Goal: Task Accomplishment & Management: Complete application form

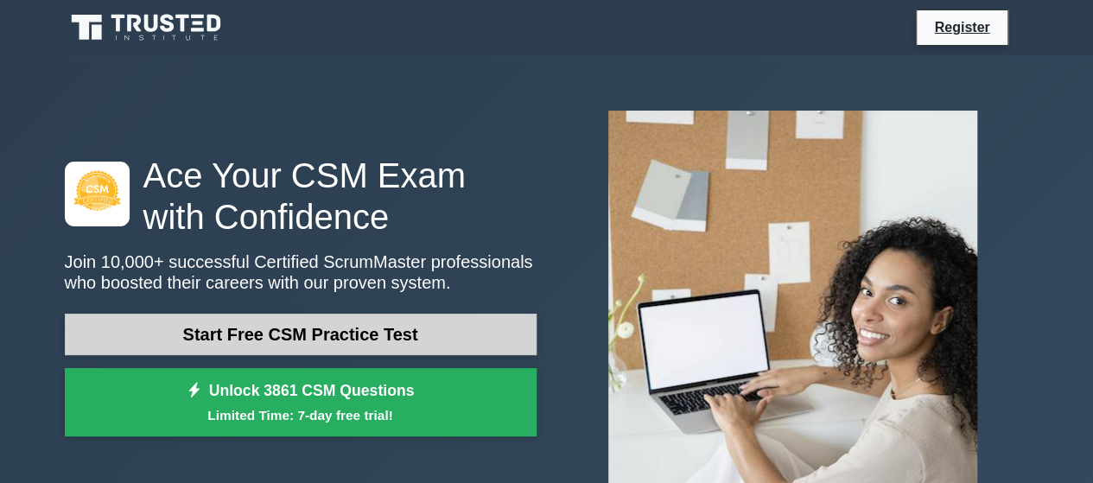
click at [273, 329] on link "Start Free CSM Practice Test" at bounding box center [301, 334] width 472 height 41
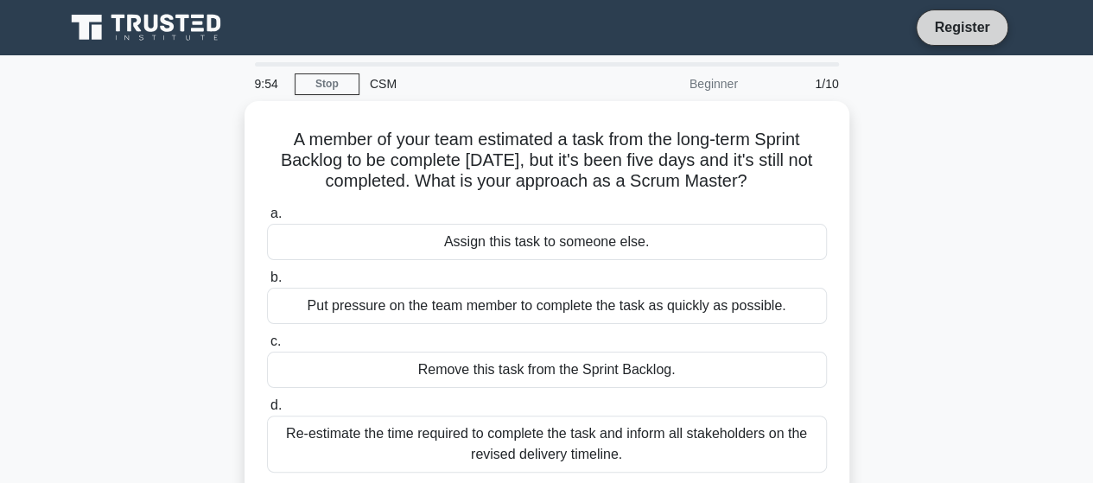
click at [966, 29] on link "Register" at bounding box center [962, 27] width 76 height 22
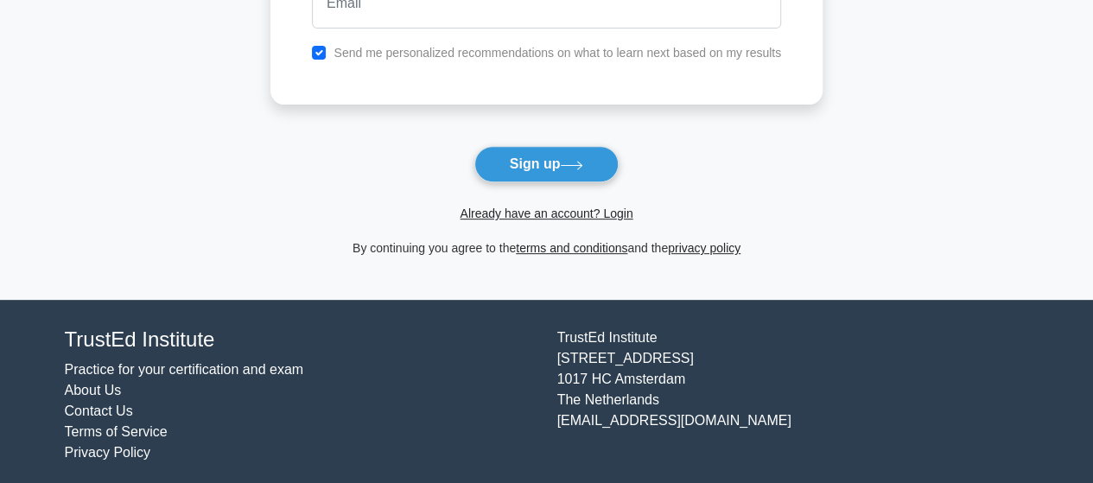
scroll to position [276, 0]
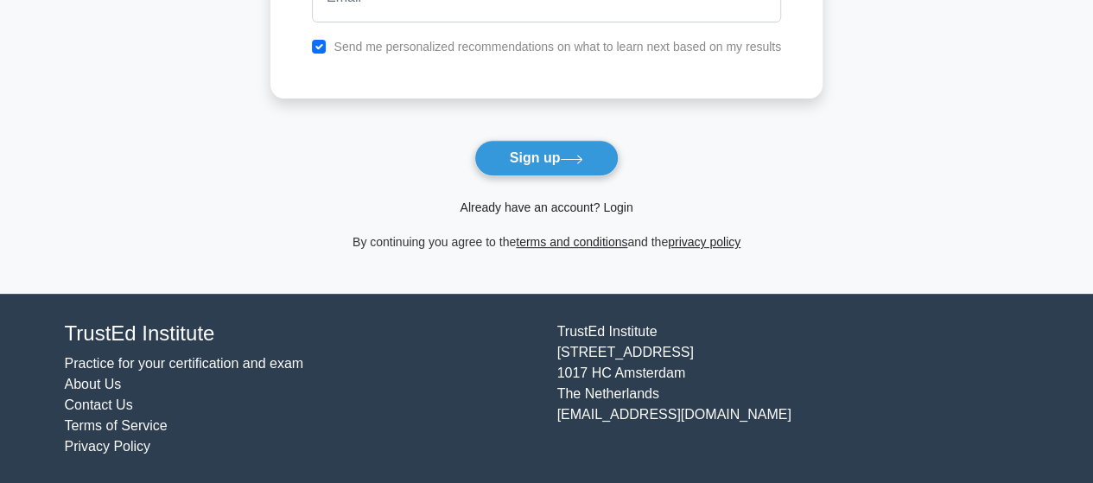
click at [617, 202] on link "Already have an account? Login" at bounding box center [546, 207] width 173 height 14
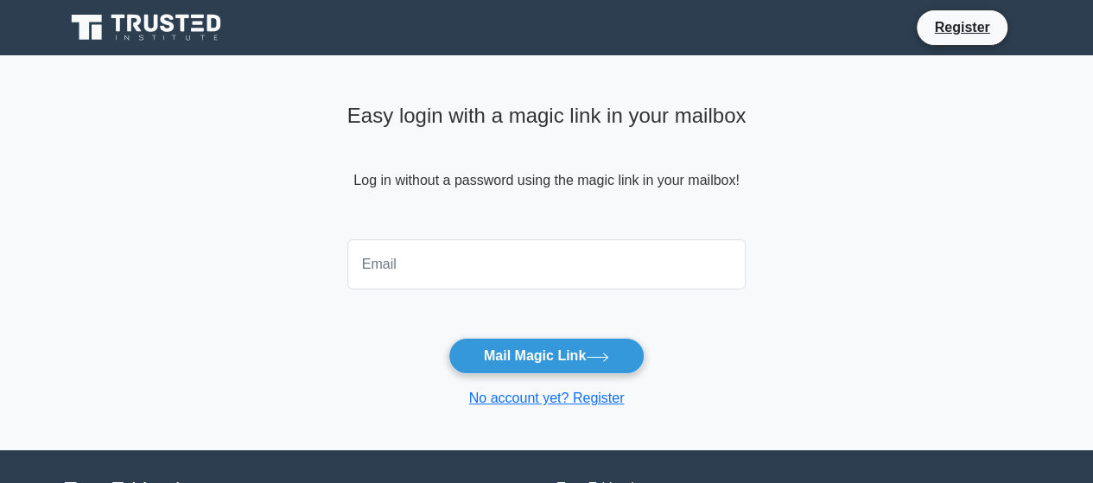
click at [500, 262] on input "email" at bounding box center [546, 264] width 399 height 50
type input "noellee_07@hotmail.com"
click at [827, 337] on main "Easy login with a magic link in your mailbox Log in without a password using th…" at bounding box center [546, 252] width 1093 height 395
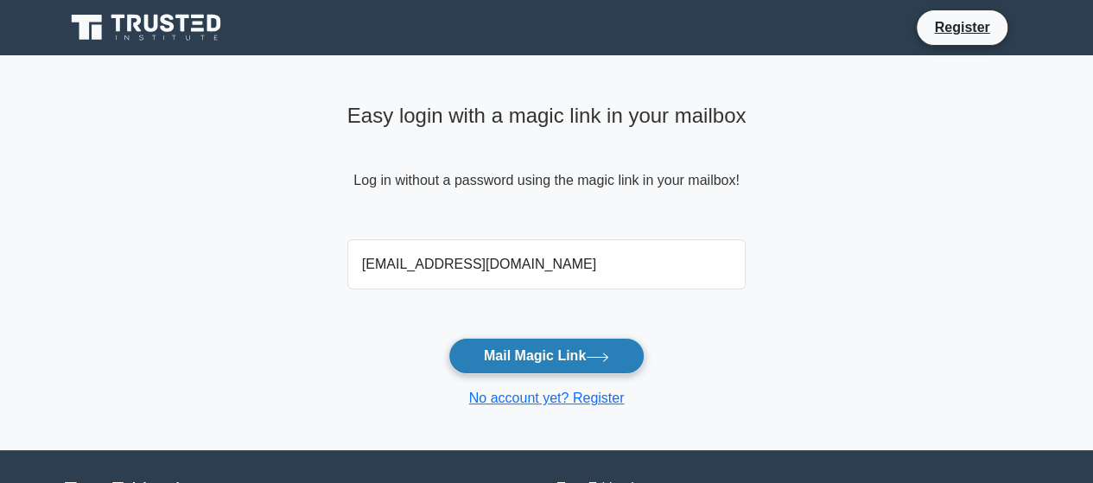
click at [533, 359] on button "Mail Magic Link" at bounding box center [547, 356] width 196 height 36
